Goal: Find specific page/section: Find specific page/section

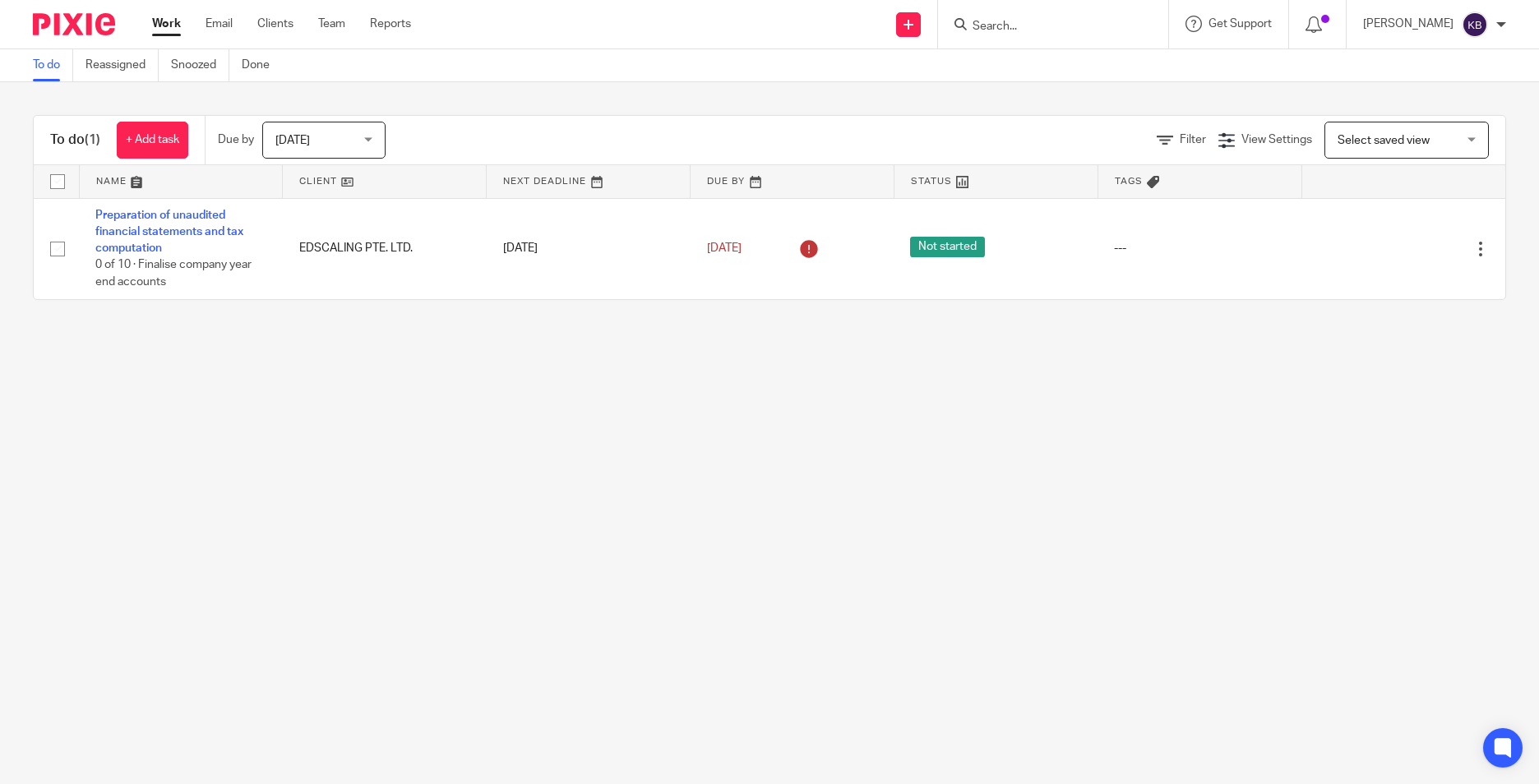
click at [1059, 30] on input "Search" at bounding box center [1046, 26] width 148 height 14
type input "khr"
click button "submit" at bounding box center [0, 0] width 0 height 0
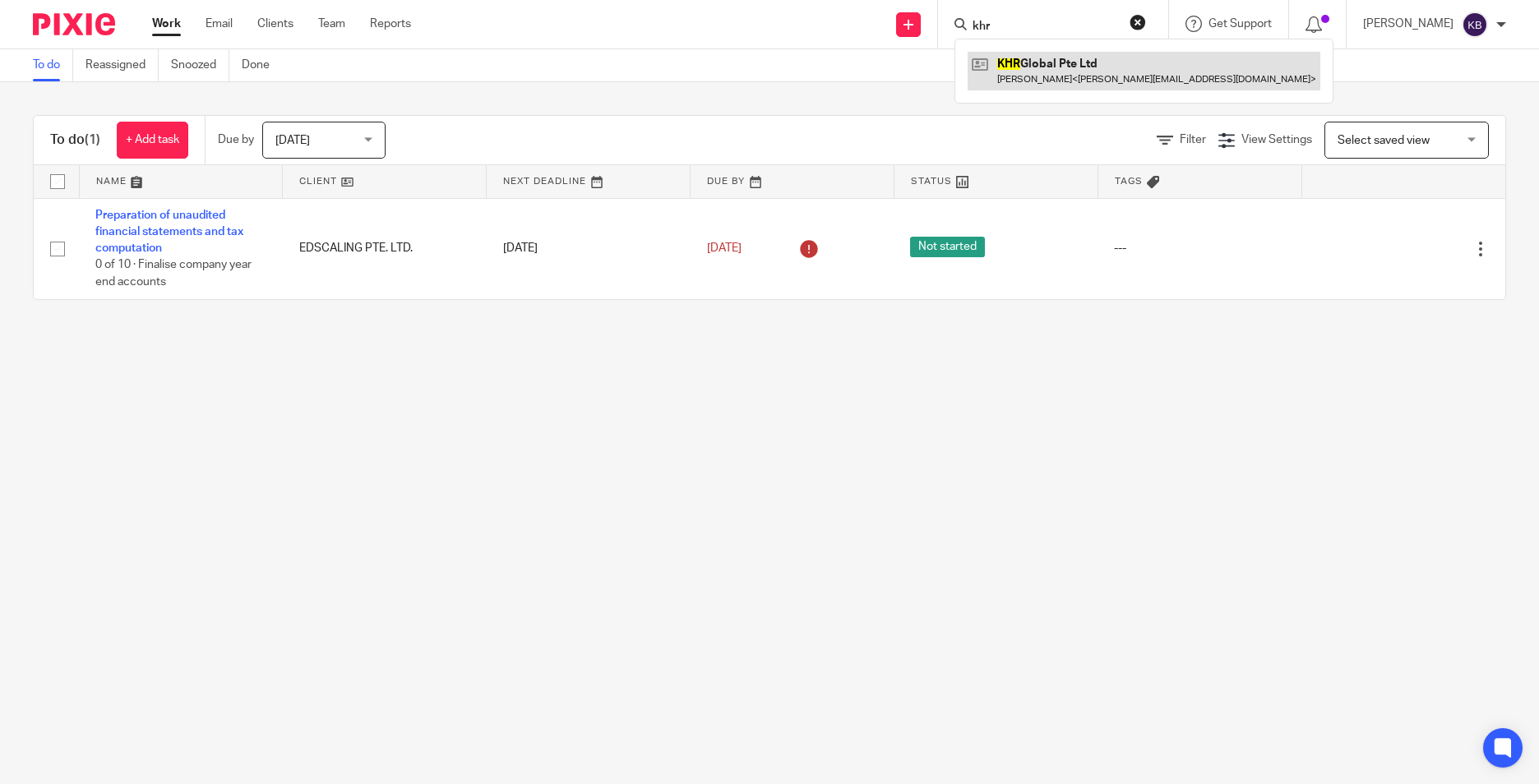
click at [1092, 80] on link at bounding box center [1144, 71] width 353 height 37
